Goal: Task Accomplishment & Management: Manage account settings

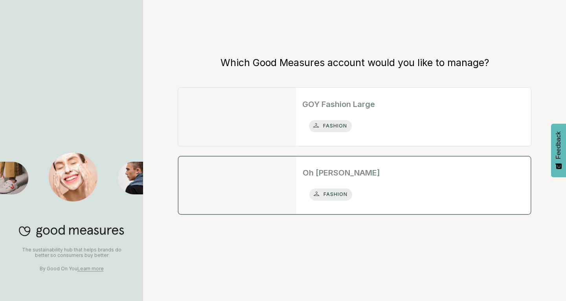
click at [421, 177] on h2 "Oh [PERSON_NAME]" at bounding box center [414, 173] width 222 height 12
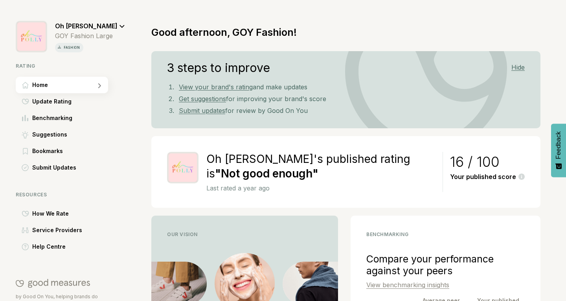
click at [120, 28] on icon at bounding box center [123, 27] width 6 height 4
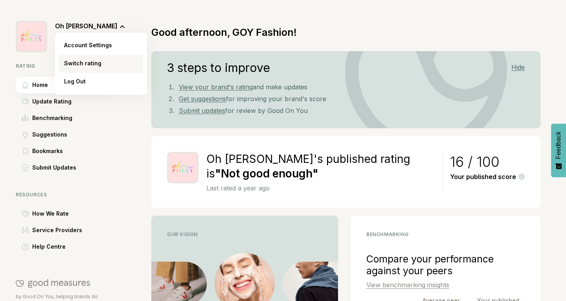
click at [86, 63] on span "Switch rating" at bounding box center [82, 63] width 37 height 9
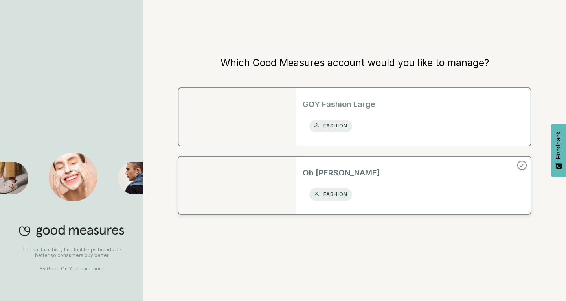
click at [434, 106] on h2 "GOY Fashion Large" at bounding box center [414, 104] width 222 height 12
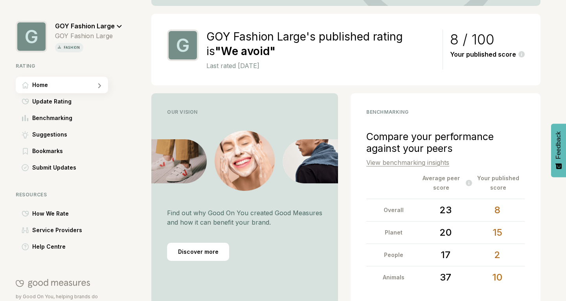
scroll to position [164, 0]
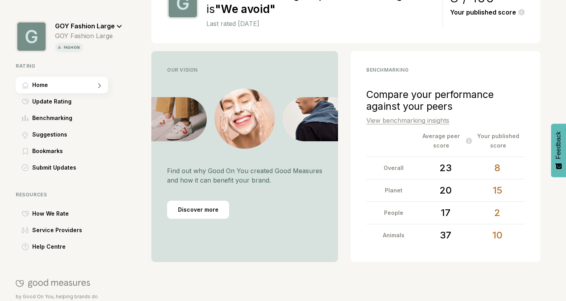
click at [116, 31] on div "GOY Fashion Large GOY Fashion Large fashion" at bounding box center [88, 34] width 67 height 37
click at [117, 27] on icon at bounding box center [120, 27] width 6 height 4
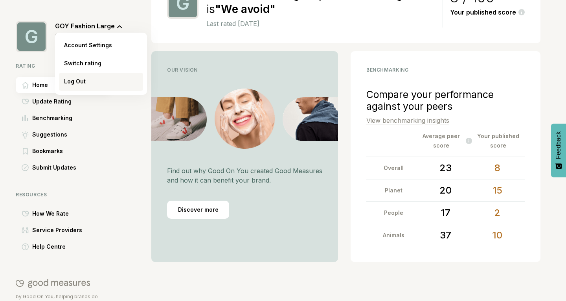
click at [75, 87] on div "Log Out" at bounding box center [101, 82] width 84 height 18
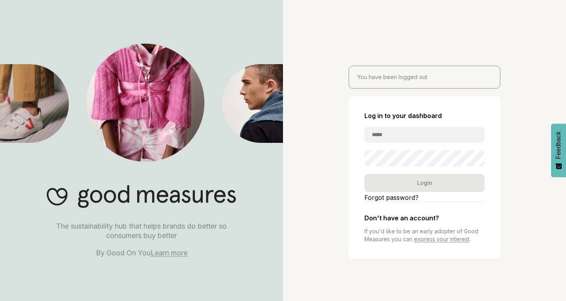
click at [393, 134] on input "email" at bounding box center [424, 135] width 120 height 16
paste input "**********"
type input "**********"
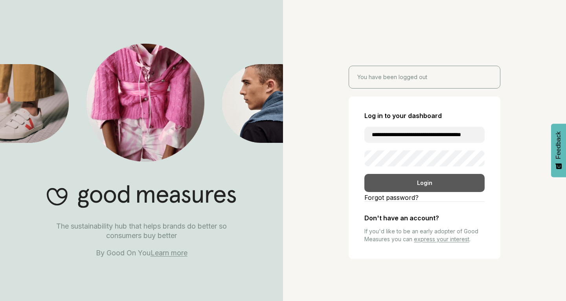
click at [434, 189] on div "Login" at bounding box center [424, 183] width 120 height 18
